Goal: Transaction & Acquisition: Purchase product/service

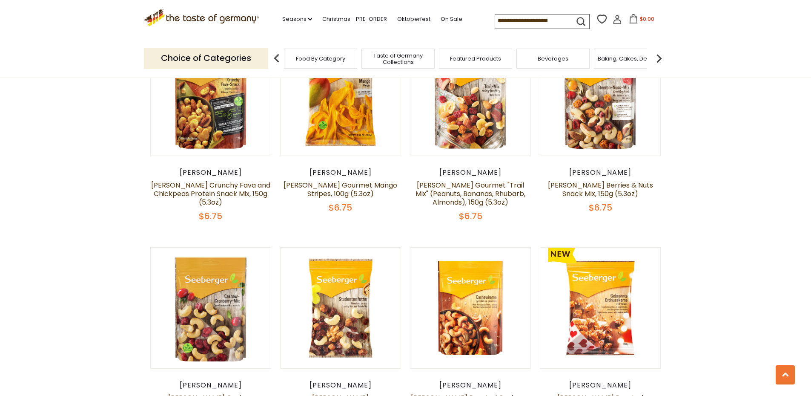
scroll to position [554, 0]
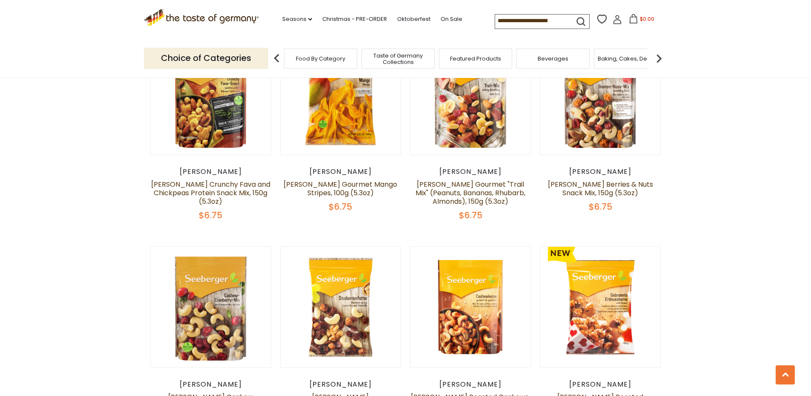
click at [468, 60] on span "Featured Products" at bounding box center [475, 58] width 51 height 6
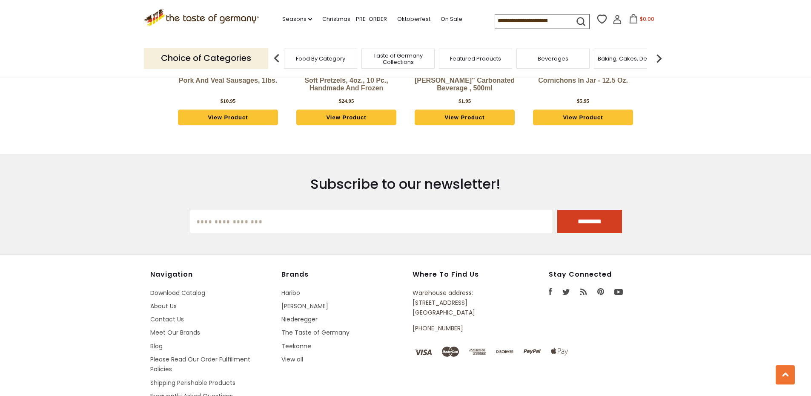
scroll to position [1150, 0]
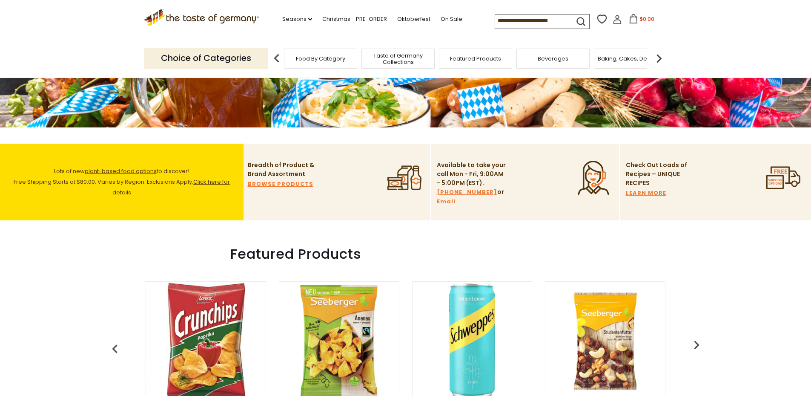
scroll to position [213, 0]
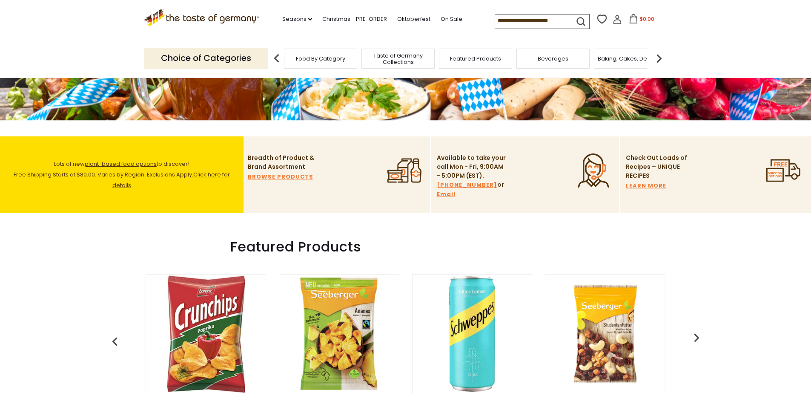
click at [660, 54] on img at bounding box center [659, 58] width 17 height 17
click at [477, 58] on span "Breads" at bounding box center [483, 58] width 20 height 6
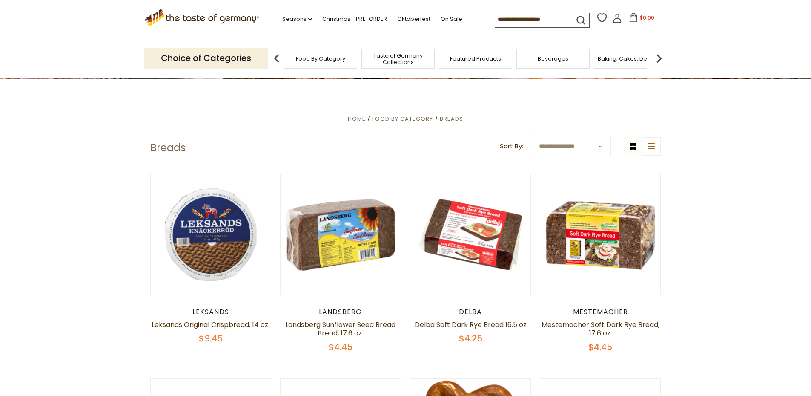
scroll to position [213, 0]
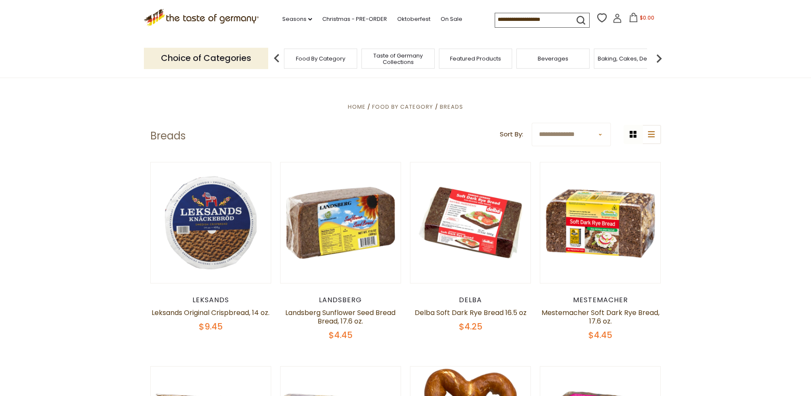
click at [659, 59] on img at bounding box center [659, 58] width 17 height 17
click at [548, 60] on div "Candy" at bounding box center [559, 59] width 73 height 20
click at [560, 57] on span "Candy" at bounding box center [560, 58] width 18 height 6
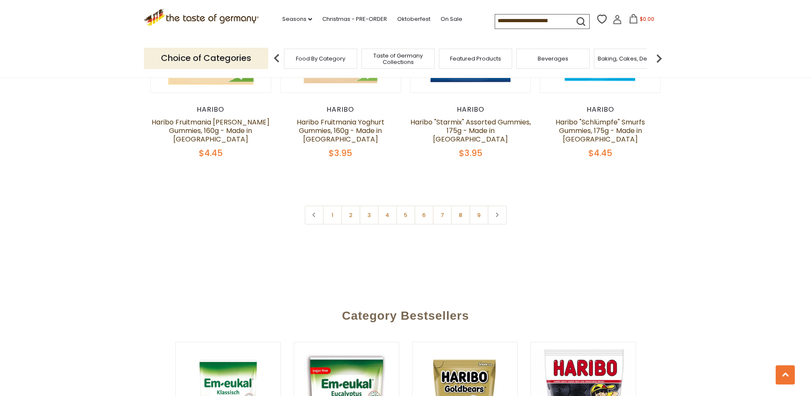
scroll to position [2129, 0]
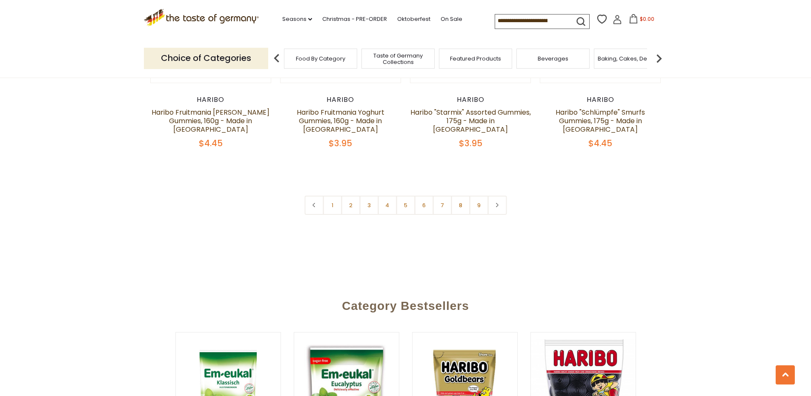
click at [530, 21] on input at bounding box center [531, 20] width 72 height 12
type input "********"
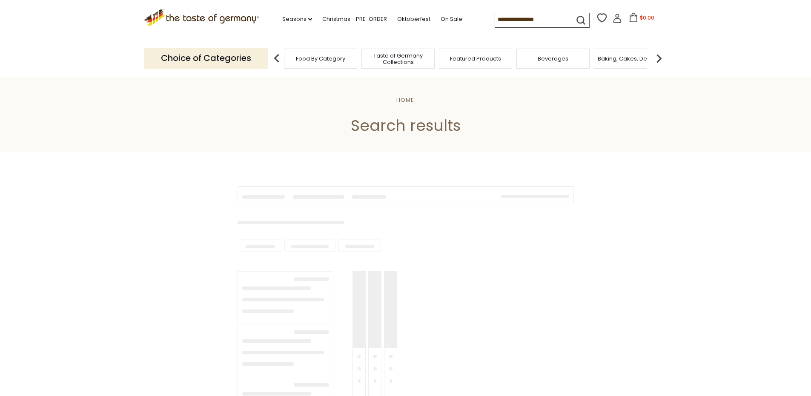
type input "********"
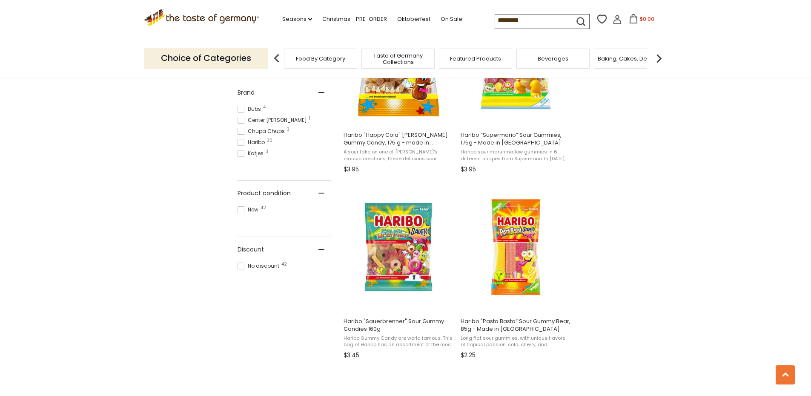
scroll to position [426, 0]
drag, startPoint x: 793, startPoint y: 0, endPoint x: 626, endPoint y: 184, distance: 247.5
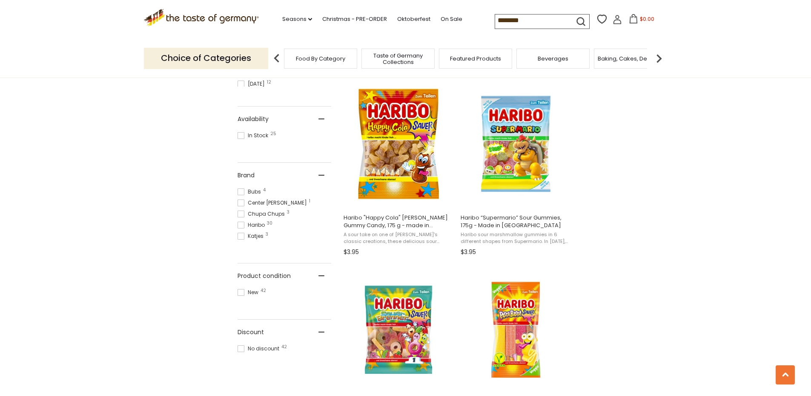
scroll to position [0, 0]
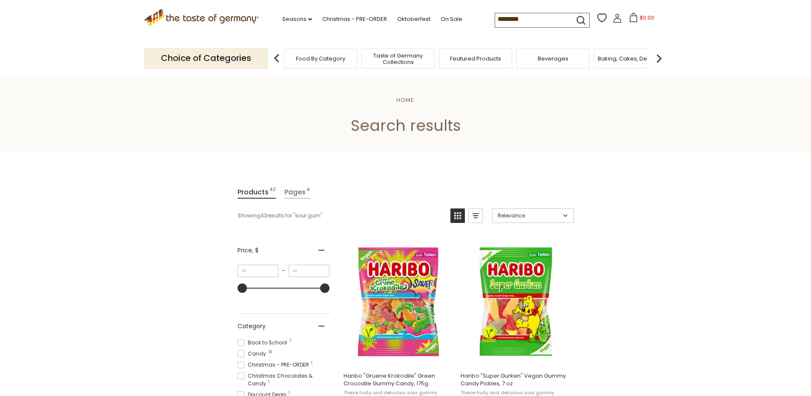
click at [217, 17] on icon ".st0{fill:#EDD300;} .st1{fill:#D33E21;}" at bounding box center [201, 17] width 115 height 17
